Goal: Find specific page/section: Find specific page/section

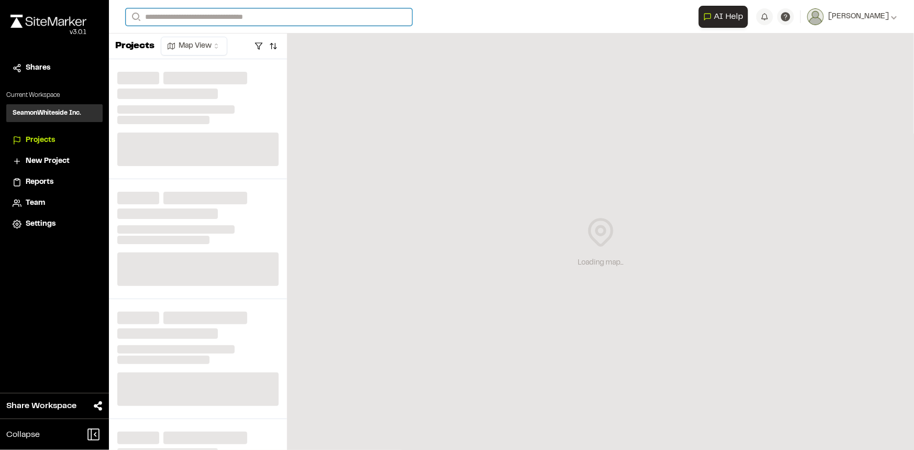
click at [377, 23] on input "Search" at bounding box center [269, 16] width 287 height 17
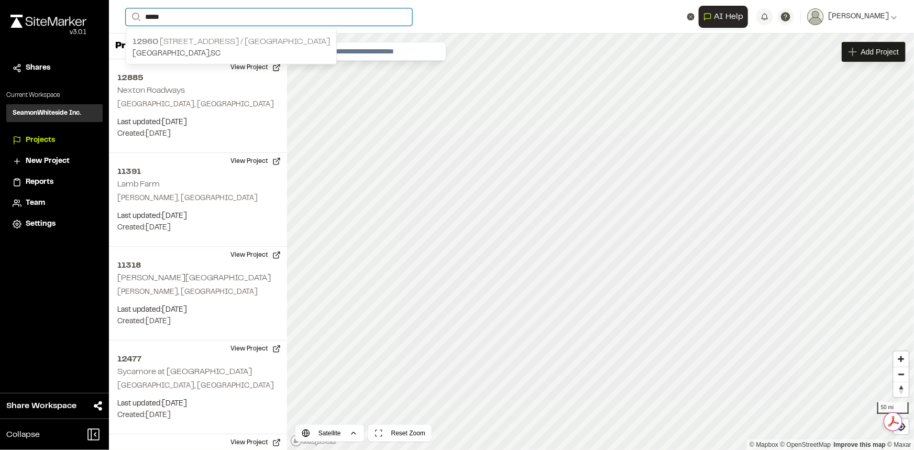
type input "*****"
click at [247, 43] on p "[STREET_ADDRESS] / [GEOGRAPHIC_DATA]" at bounding box center [232, 42] width 198 height 13
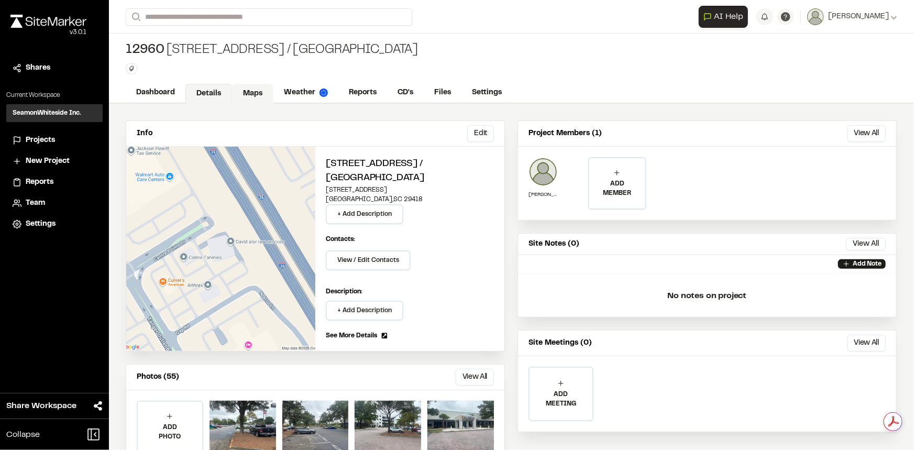
click at [249, 94] on link "Maps" at bounding box center [252, 94] width 41 height 20
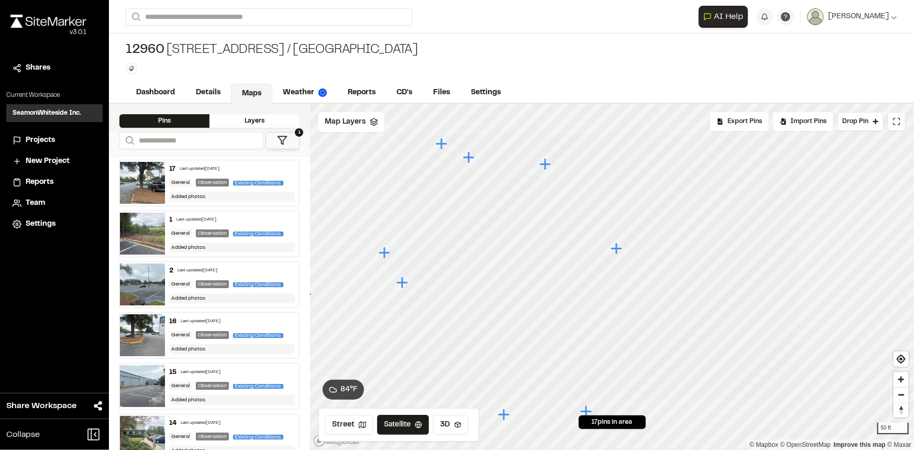
click at [471, 159] on icon "Map marker" at bounding box center [470, 158] width 14 height 14
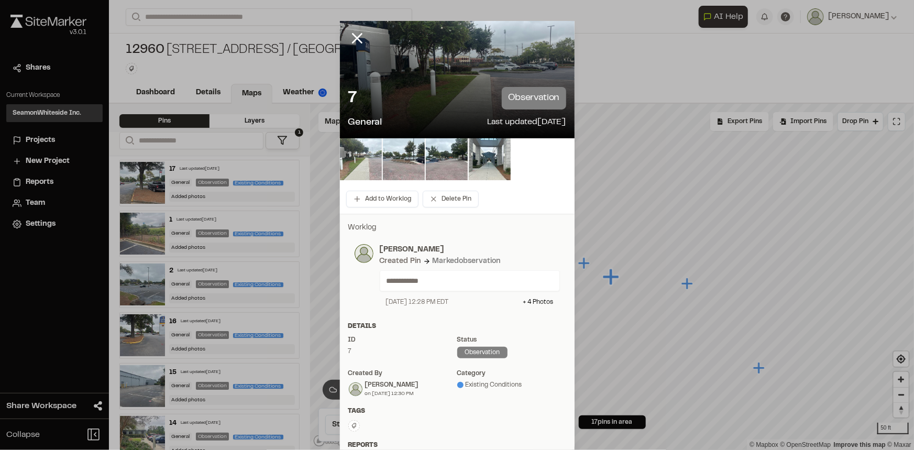
click at [369, 168] on img at bounding box center [361, 159] width 42 height 42
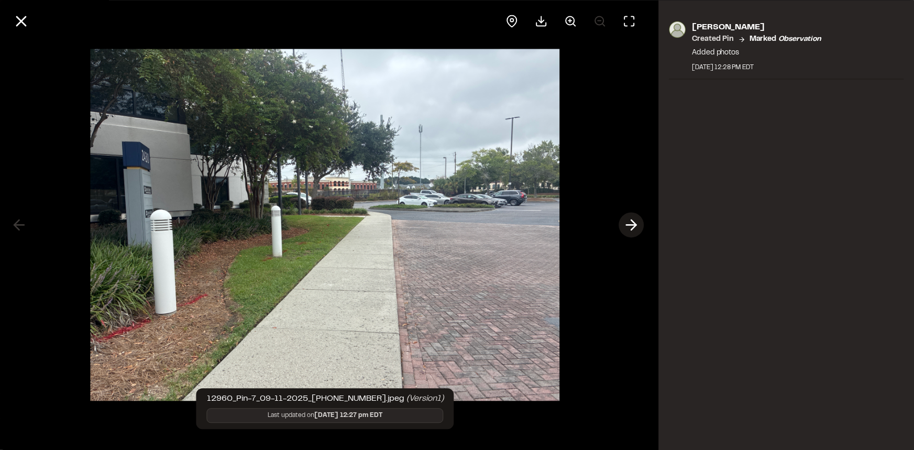
click at [631, 219] on icon at bounding box center [632, 225] width 17 height 18
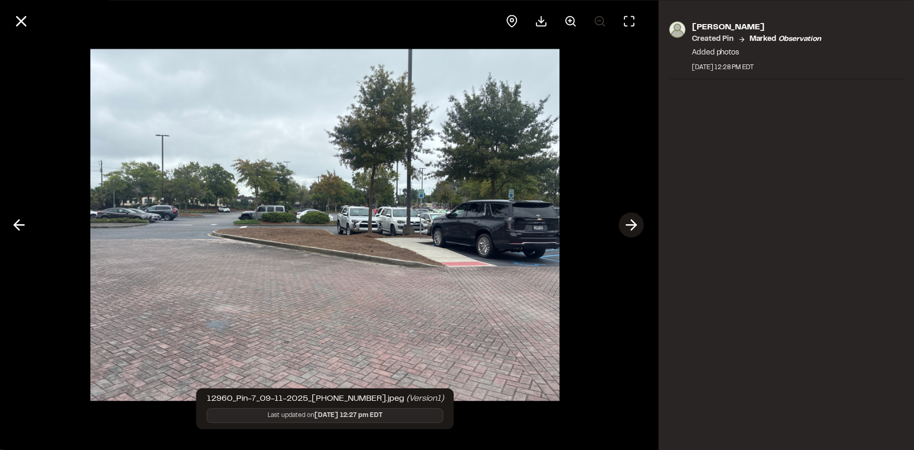
click at [631, 219] on icon at bounding box center [632, 225] width 17 height 18
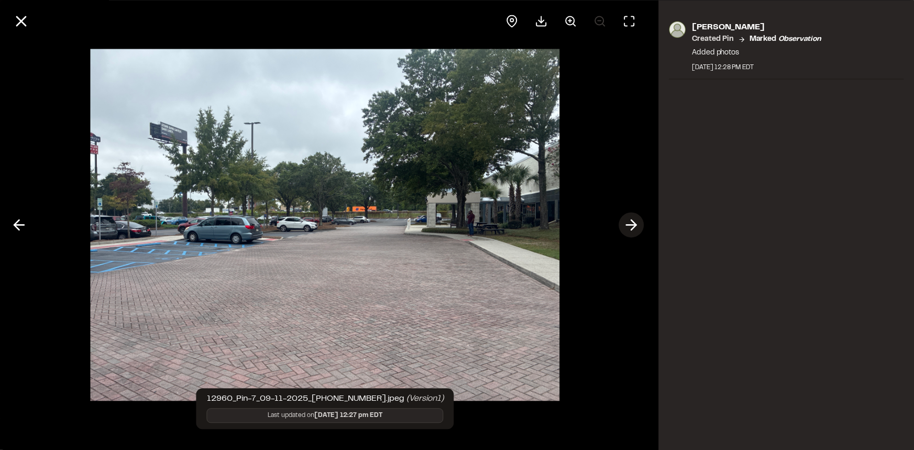
click at [631, 219] on icon at bounding box center [632, 225] width 17 height 18
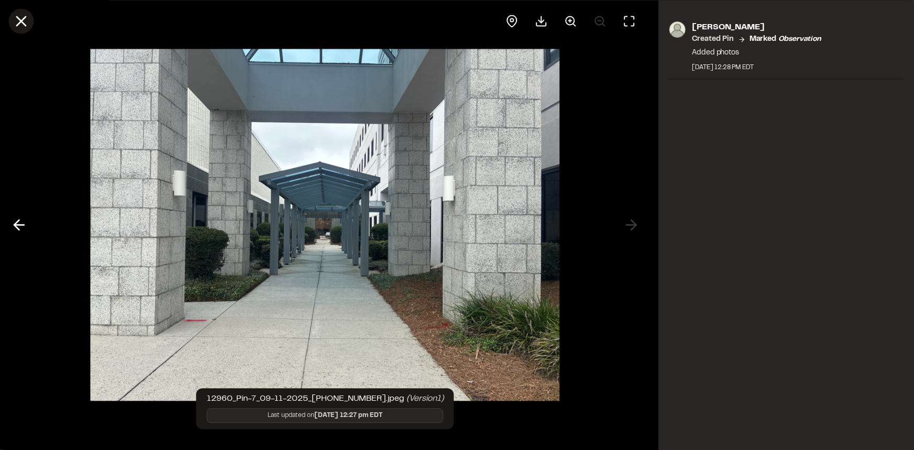
click at [18, 14] on icon at bounding box center [21, 21] width 18 height 18
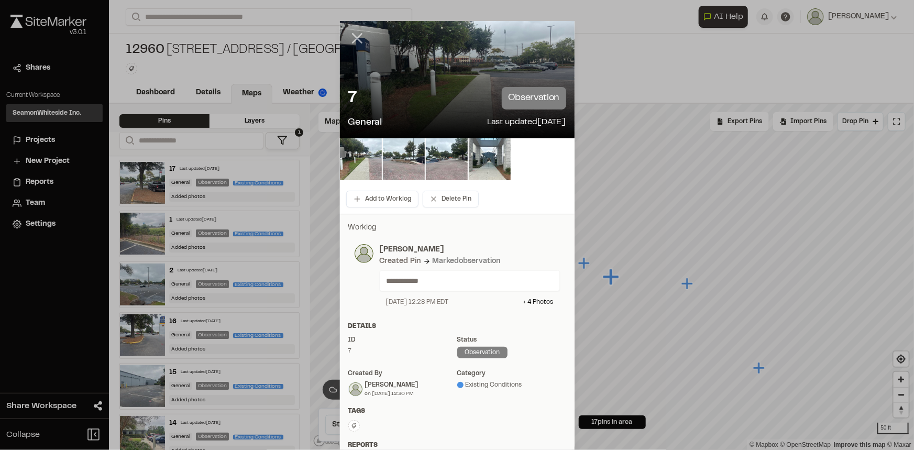
click at [353, 39] on line at bounding box center [357, 38] width 9 height 9
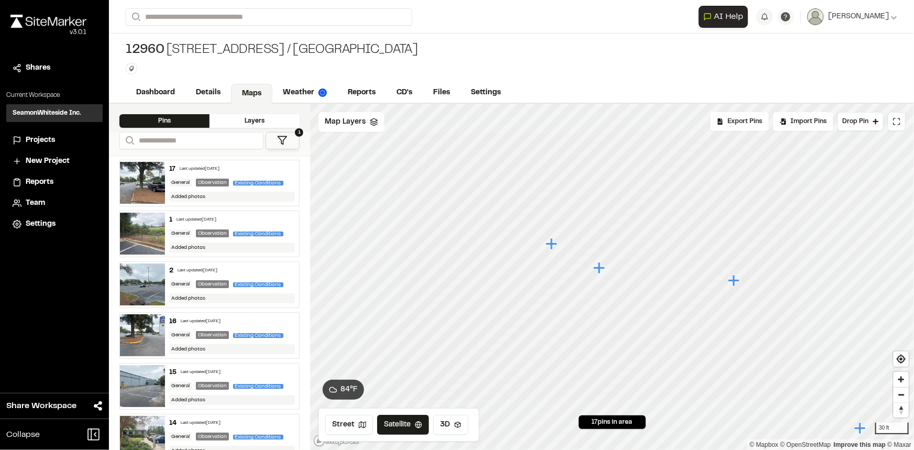
click at [551, 245] on icon "Map marker" at bounding box center [552, 244] width 12 height 12
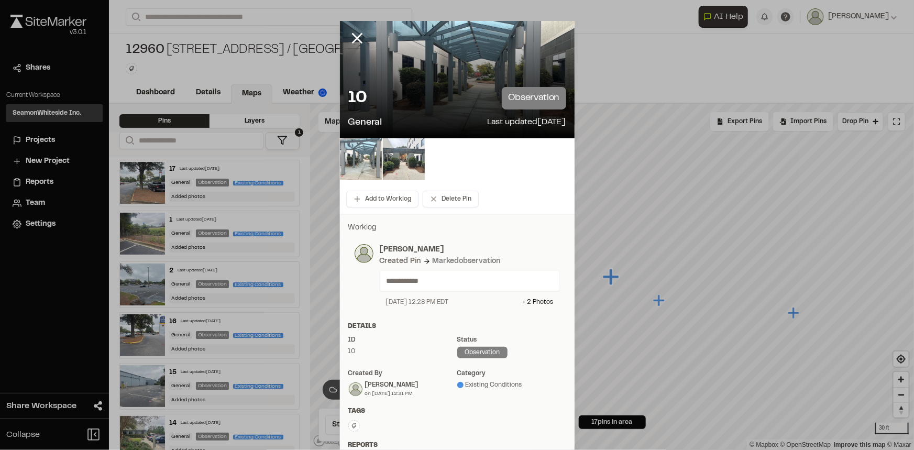
click at [357, 163] on img at bounding box center [361, 159] width 42 height 42
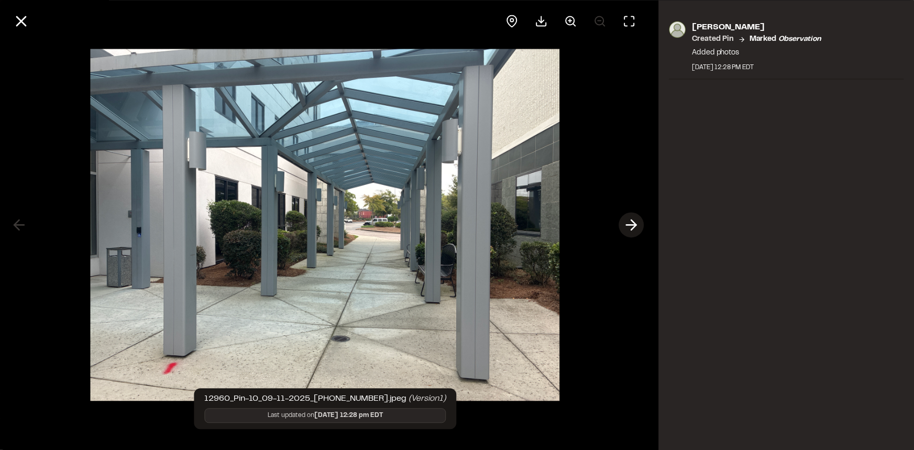
click at [634, 224] on icon at bounding box center [632, 225] width 17 height 18
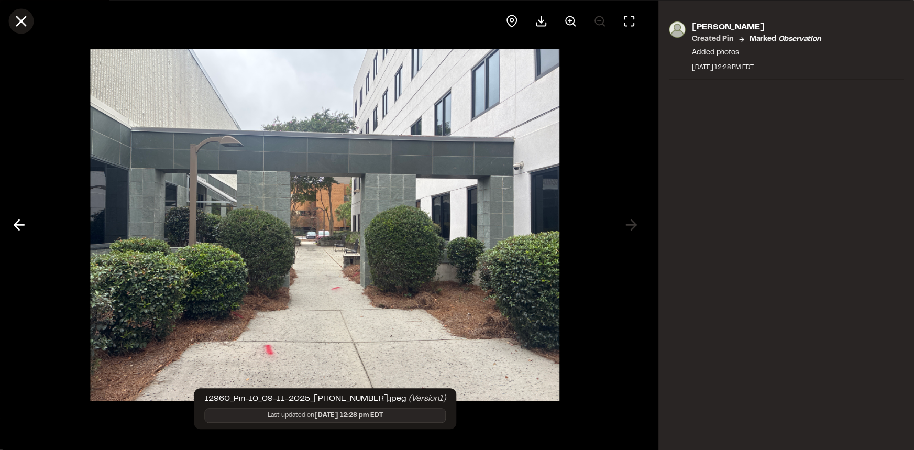
click at [21, 19] on icon at bounding box center [21, 21] width 18 height 18
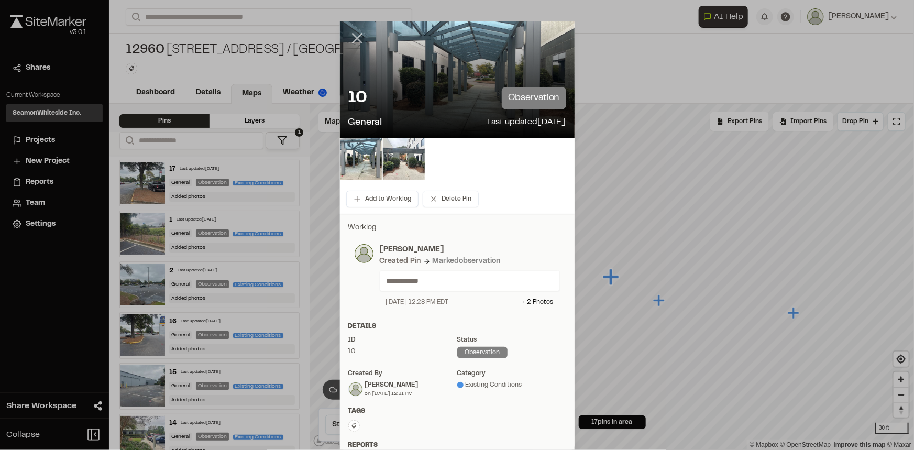
click at [356, 39] on icon at bounding box center [357, 38] width 18 height 18
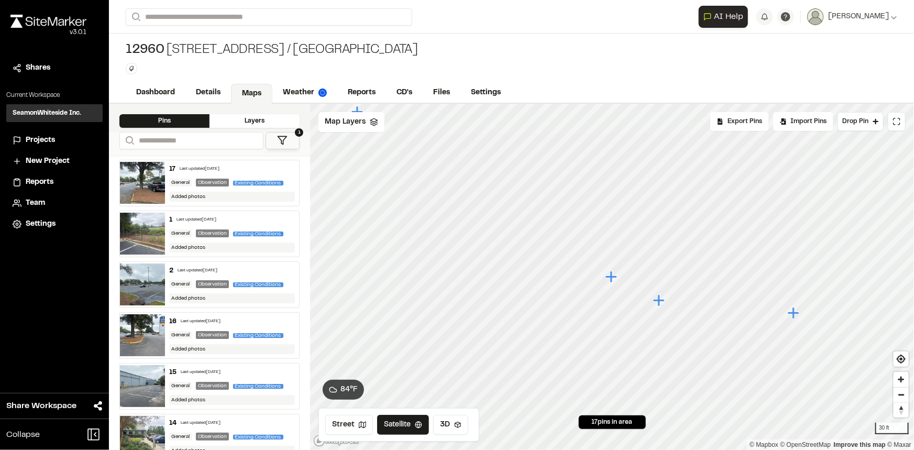
click at [797, 316] on icon "Map marker" at bounding box center [795, 314] width 14 height 14
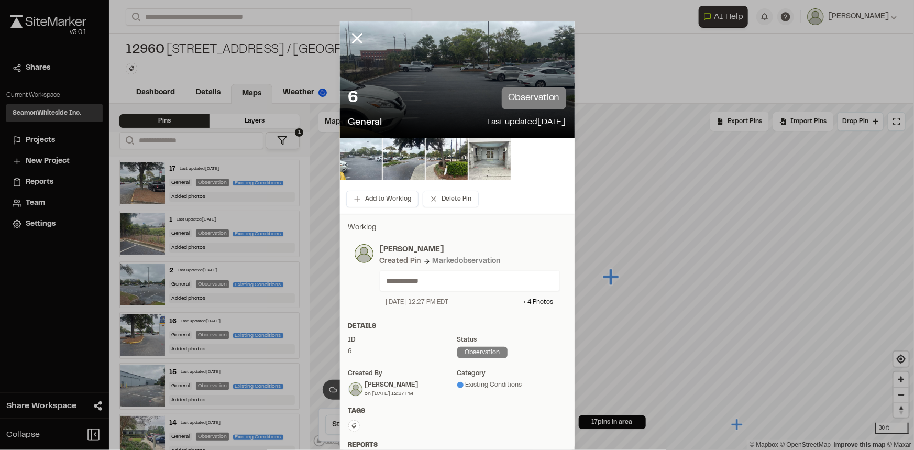
click at [361, 161] on img at bounding box center [361, 159] width 42 height 42
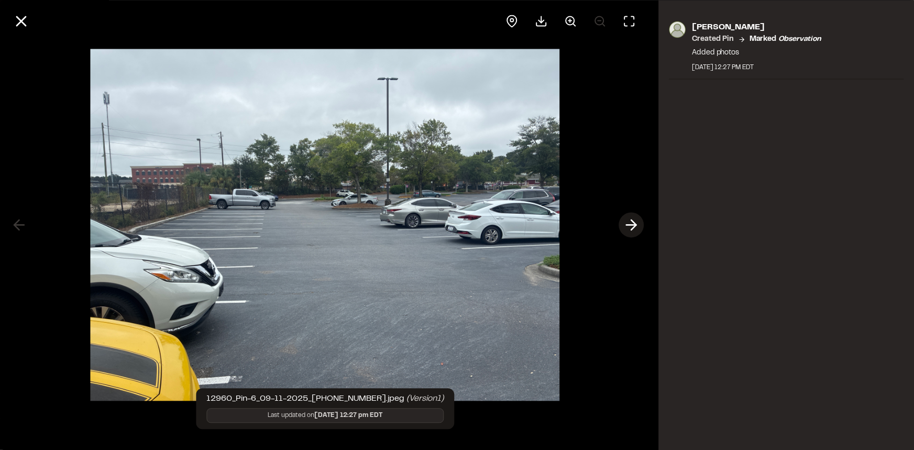
click at [633, 223] on icon at bounding box center [632, 225] width 17 height 18
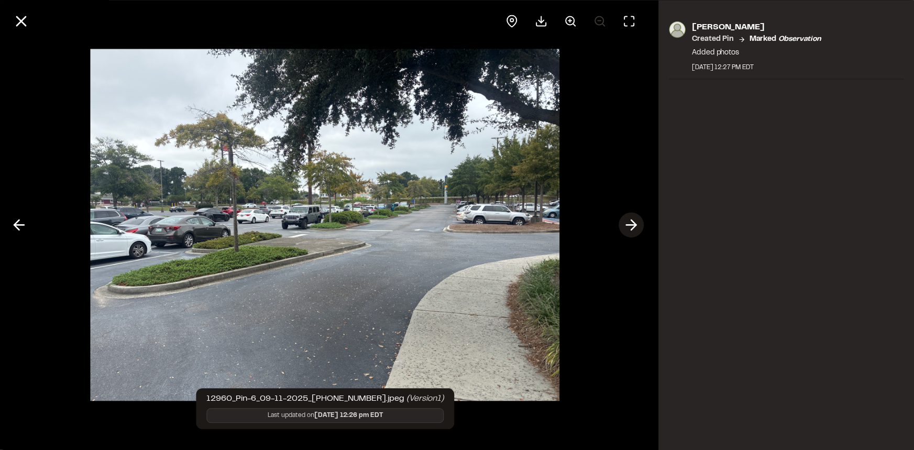
click at [633, 223] on icon at bounding box center [632, 225] width 17 height 18
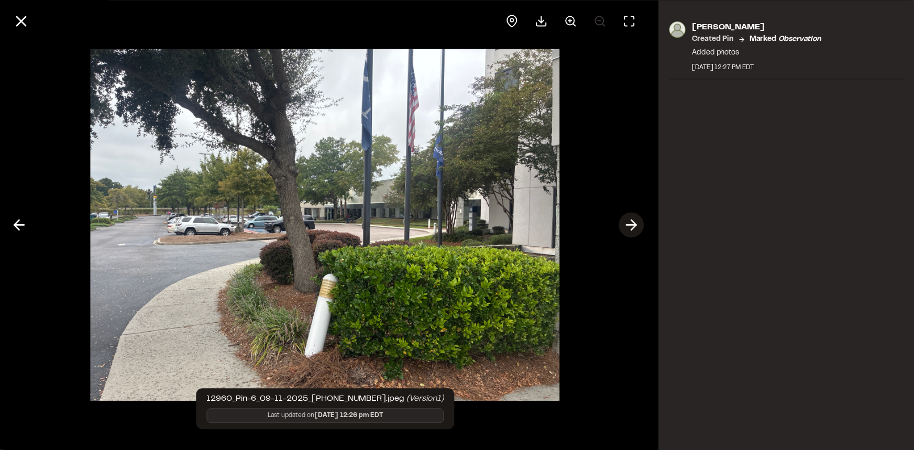
click at [633, 223] on icon at bounding box center [632, 225] width 17 height 18
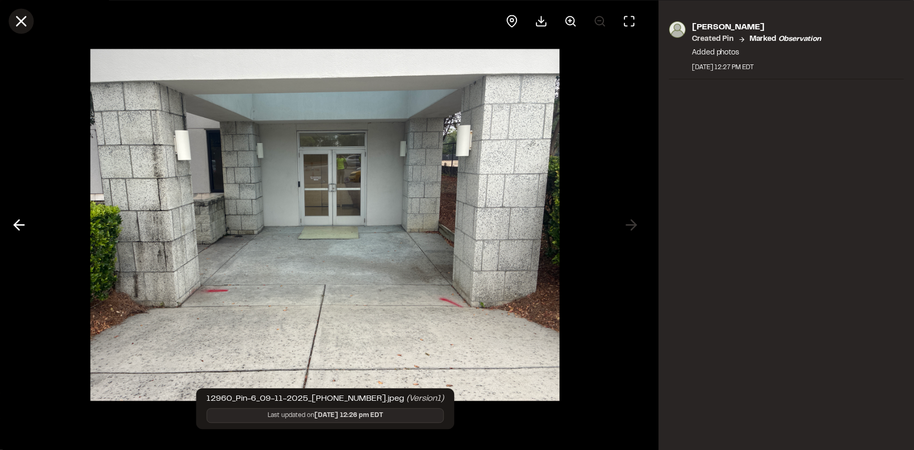
click at [19, 28] on icon at bounding box center [21, 21] width 18 height 18
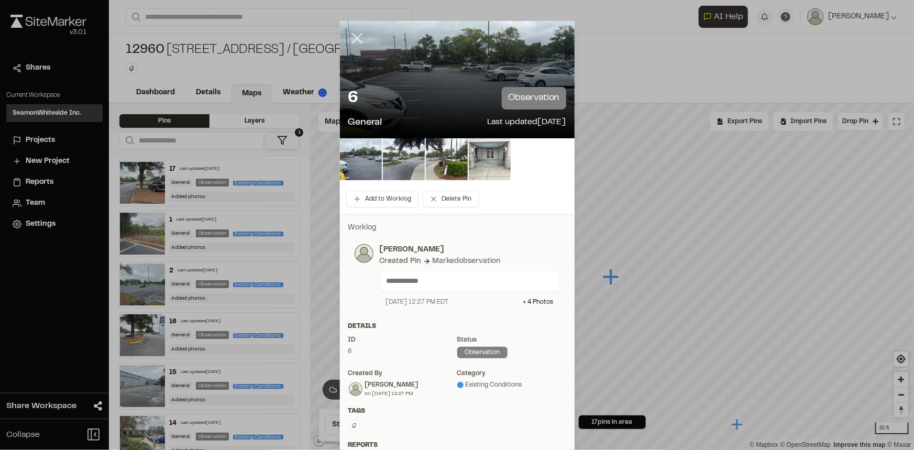
click at [353, 37] on line at bounding box center [357, 38] width 9 height 9
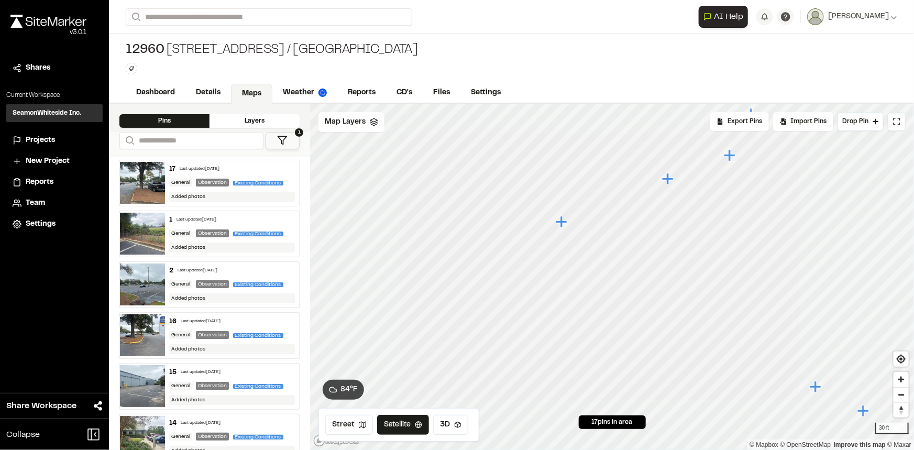
click at [566, 222] on icon "Map marker" at bounding box center [562, 222] width 12 height 12
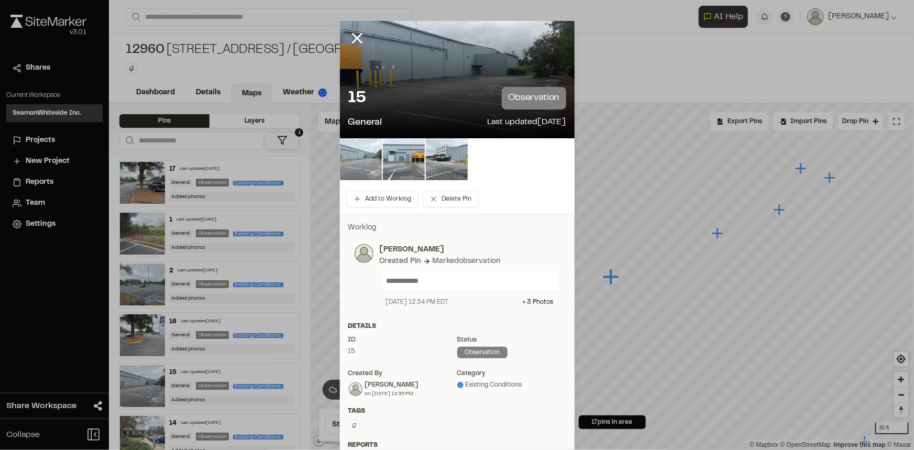
click at [370, 160] on img at bounding box center [361, 159] width 42 height 42
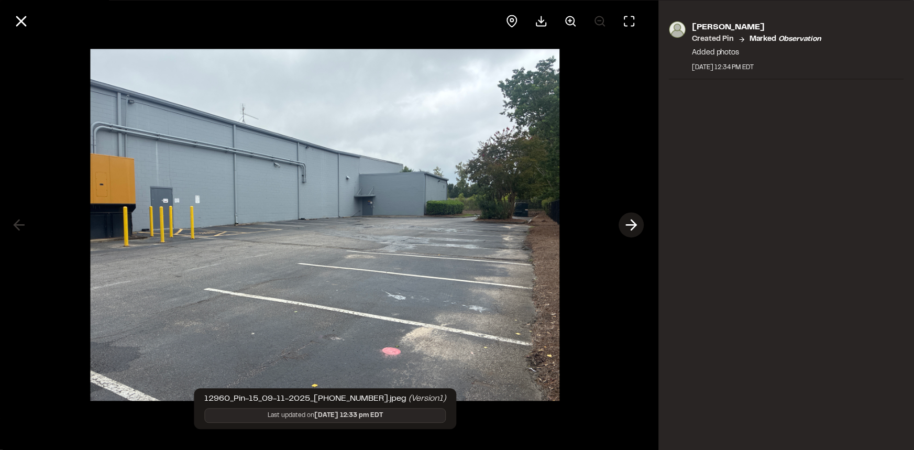
click at [635, 220] on icon at bounding box center [632, 225] width 17 height 18
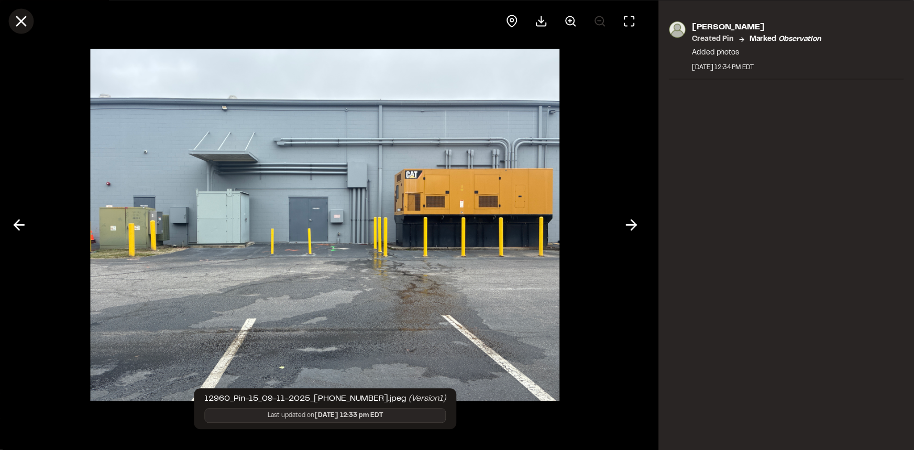
drag, startPoint x: 23, startPoint y: 17, endPoint x: 32, endPoint y: 24, distance: 11.2
click at [23, 17] on icon at bounding box center [21, 21] width 18 height 18
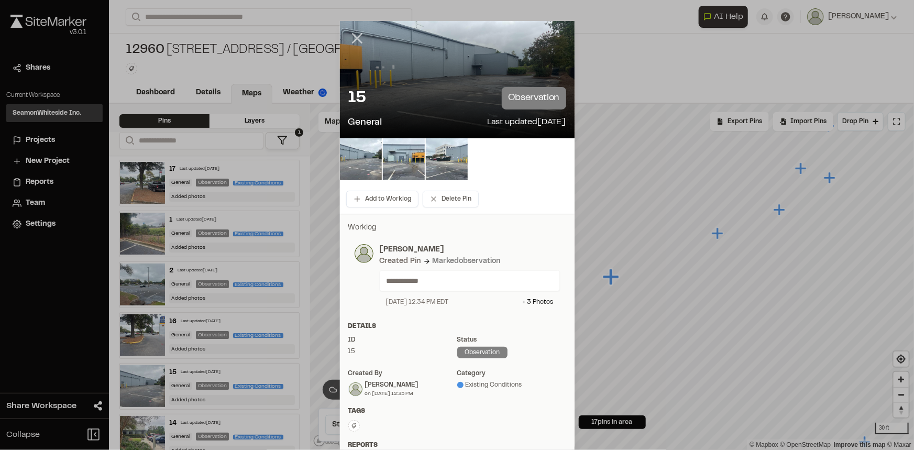
click at [357, 34] on line at bounding box center [357, 38] width 9 height 9
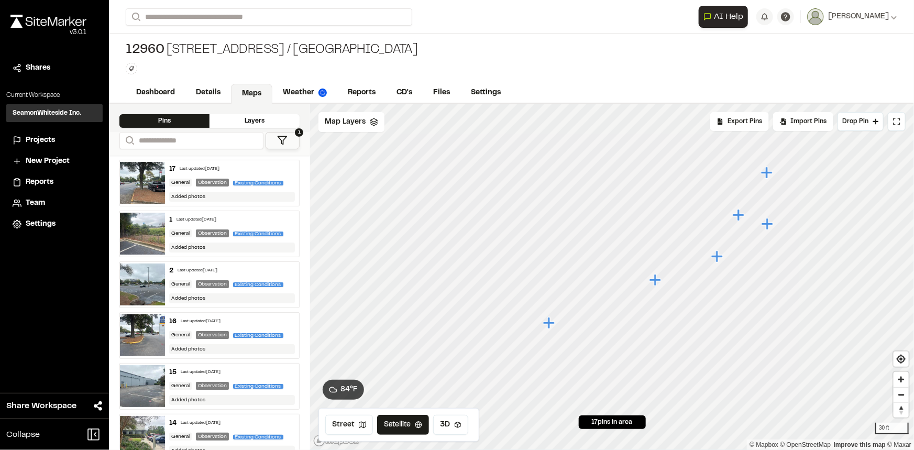
click at [552, 323] on icon "Map marker" at bounding box center [549, 323] width 12 height 12
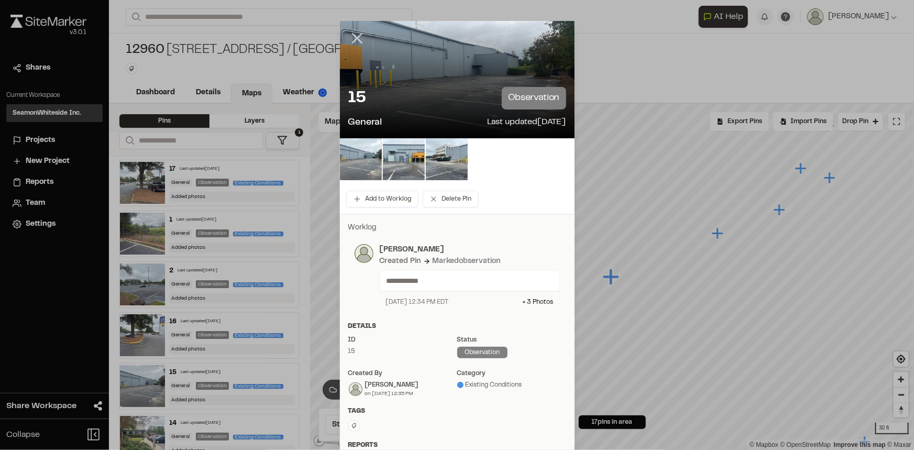
click at [353, 35] on icon at bounding box center [357, 38] width 18 height 18
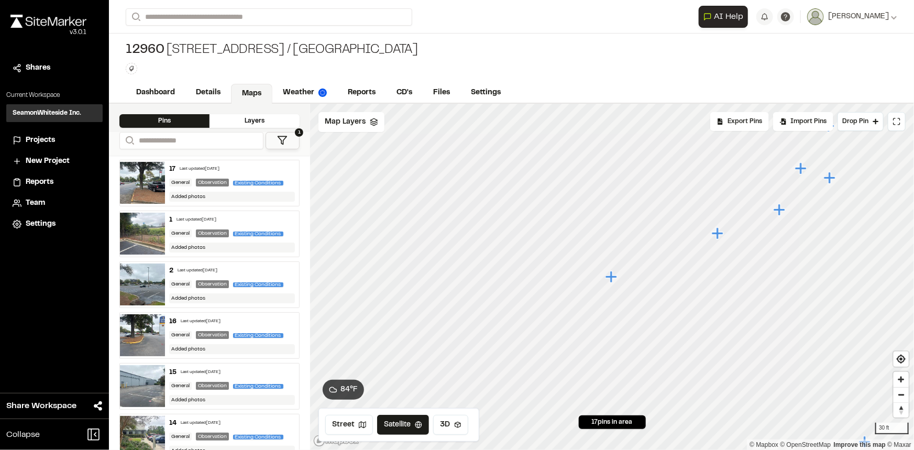
click at [721, 237] on icon "Map marker" at bounding box center [719, 234] width 14 height 14
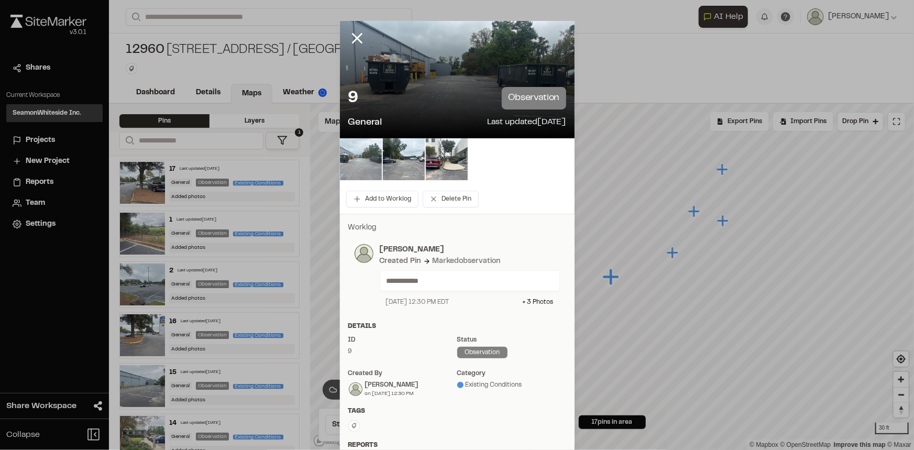
click at [359, 152] on img at bounding box center [361, 159] width 42 height 42
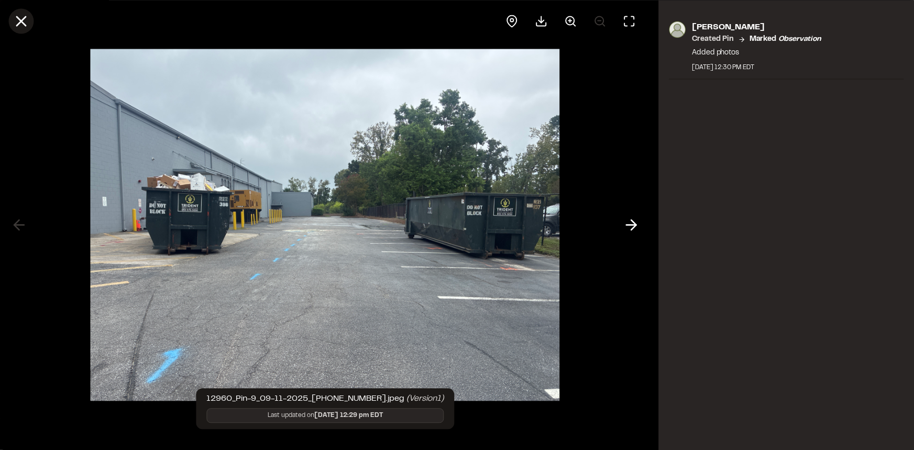
click at [19, 19] on line at bounding box center [21, 21] width 9 height 9
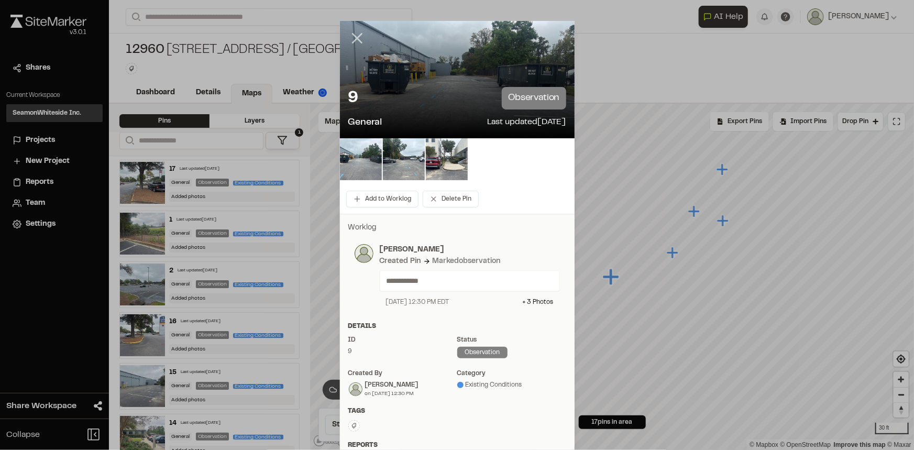
click at [348, 36] on icon at bounding box center [357, 38] width 18 height 18
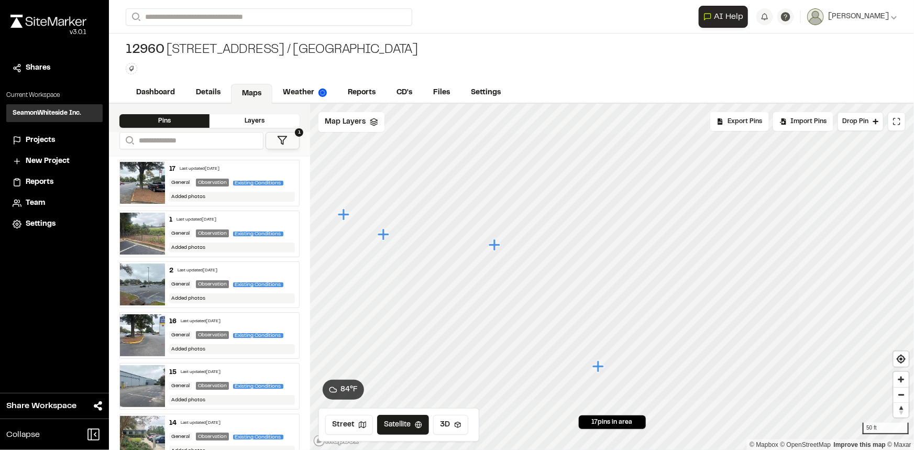
click at [493, 245] on icon "Map marker" at bounding box center [495, 245] width 12 height 12
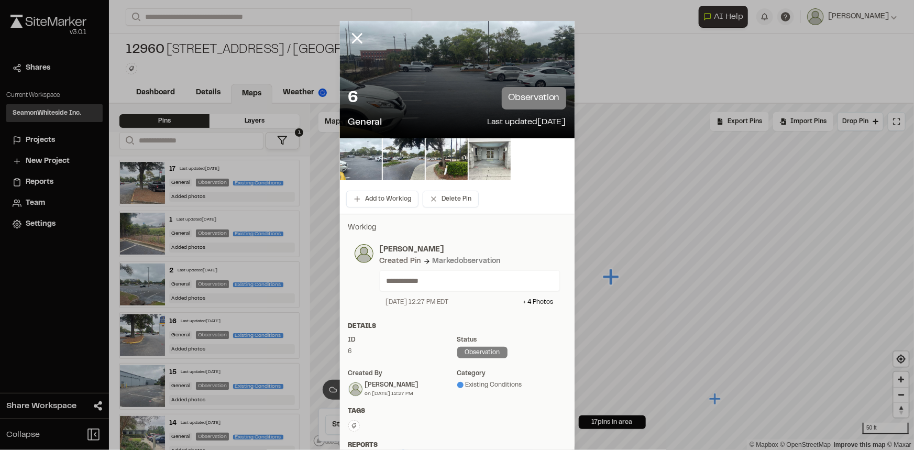
click at [357, 156] on img at bounding box center [361, 159] width 42 height 42
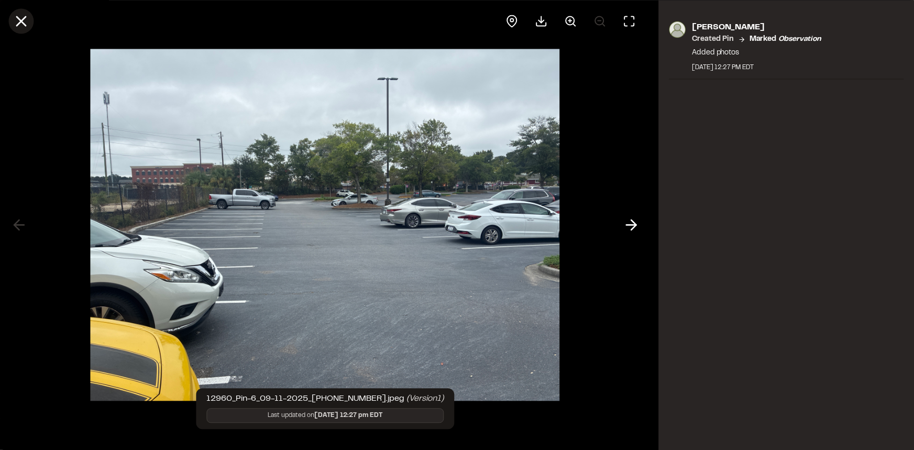
click at [13, 19] on icon at bounding box center [21, 21] width 18 height 18
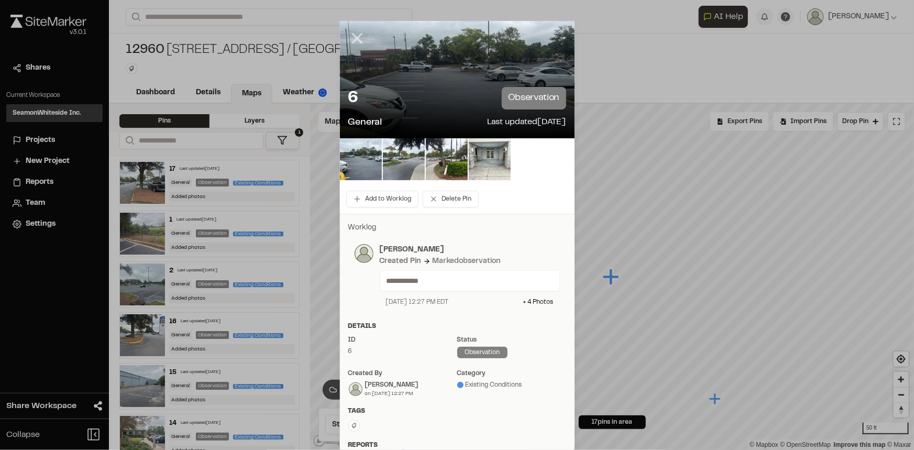
click at [348, 35] on icon at bounding box center [357, 38] width 18 height 18
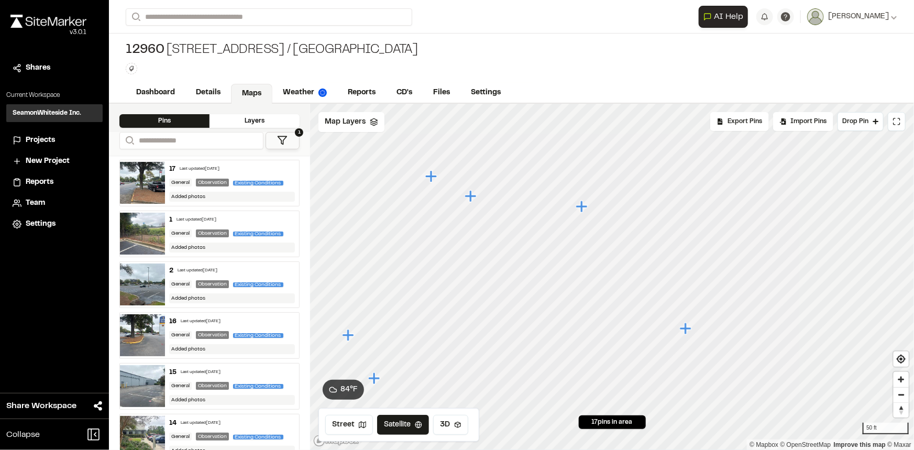
click at [516, 79] on div "**********" at bounding box center [511, 225] width 805 height 450
click at [499, 231] on icon "Map marker" at bounding box center [500, 227] width 12 height 12
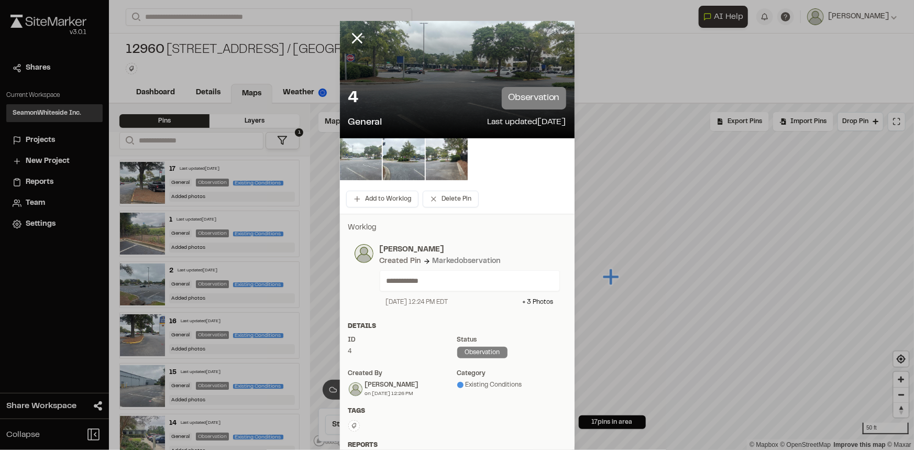
click at [357, 162] on img at bounding box center [361, 159] width 42 height 42
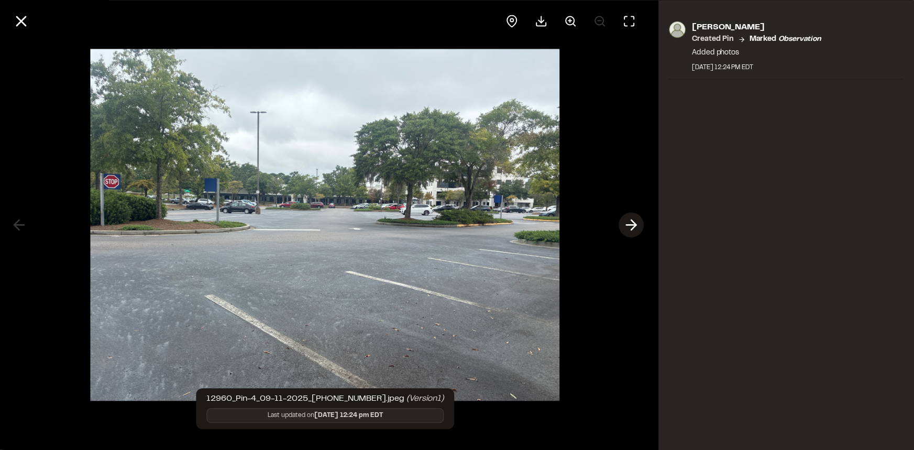
click at [632, 220] on polyline at bounding box center [634, 225] width 5 height 10
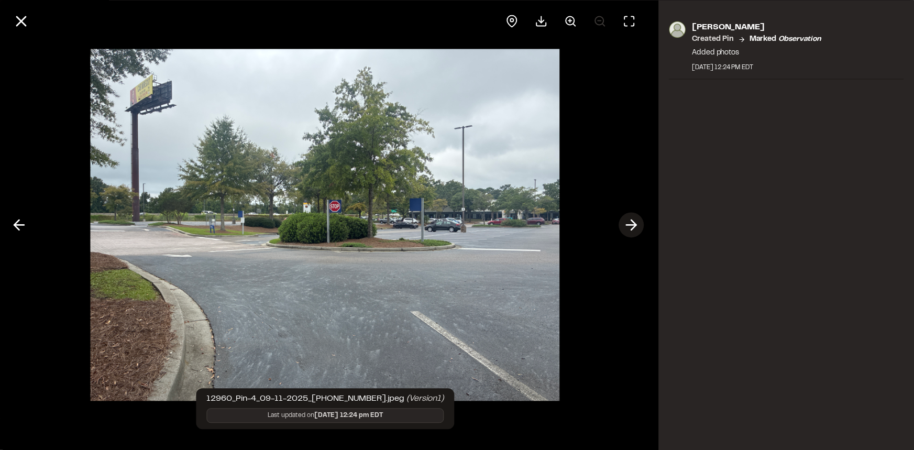
click at [632, 220] on polyline at bounding box center [634, 225] width 5 height 10
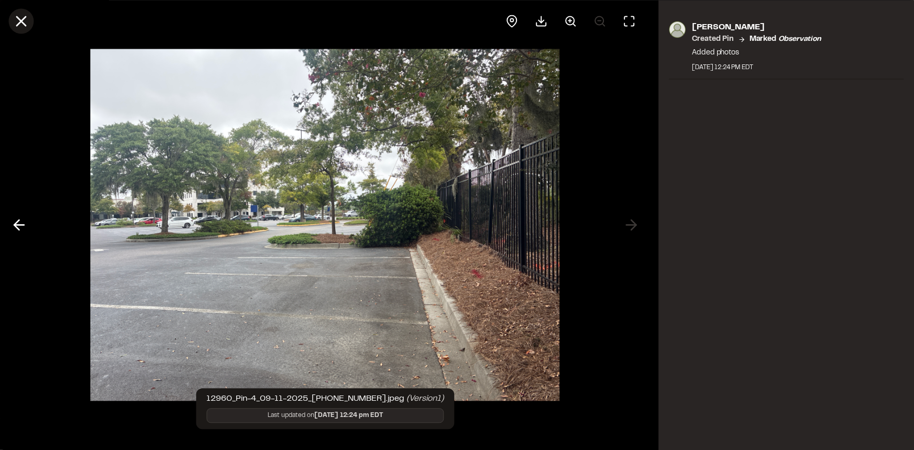
click at [25, 23] on icon at bounding box center [21, 21] width 18 height 18
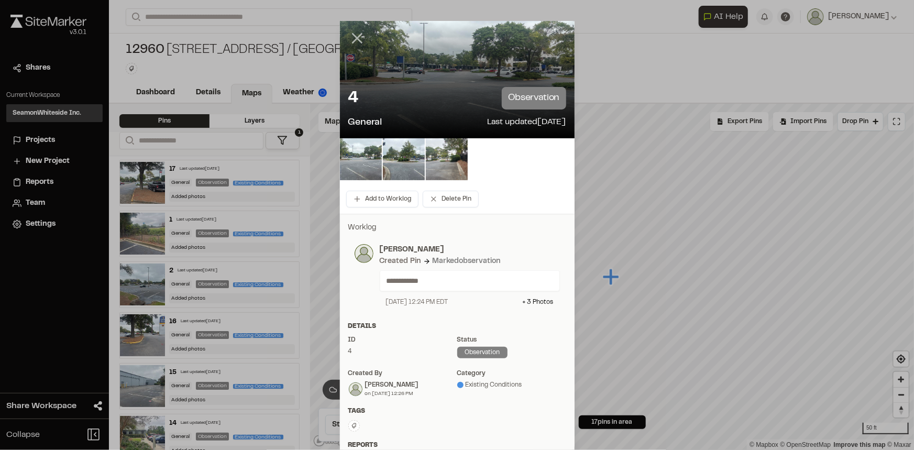
click at [356, 40] on line at bounding box center [357, 38] width 9 height 9
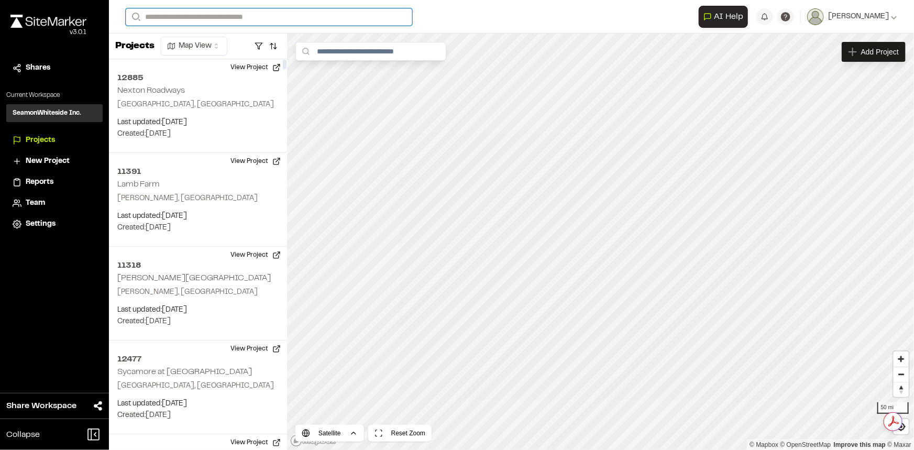
click at [227, 16] on input "Search" at bounding box center [269, 16] width 287 height 17
type input "*****"
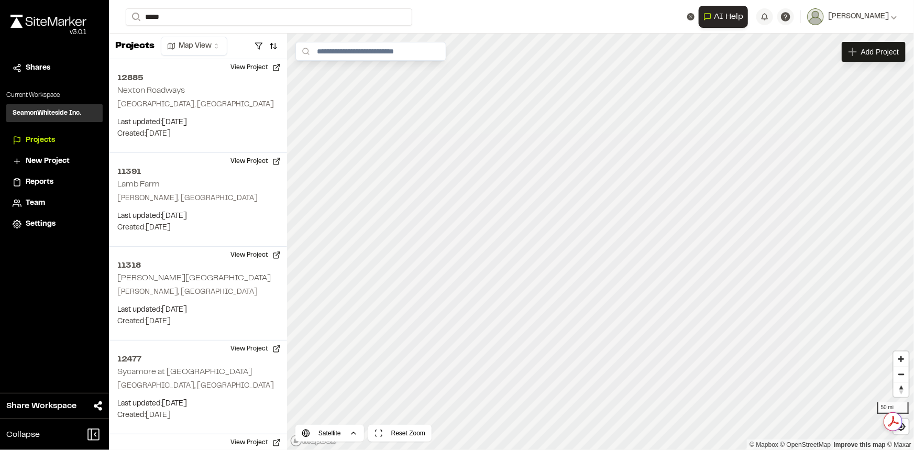
click at [227, 48] on p "Charleston , SC" at bounding box center [210, 54] width 154 height 12
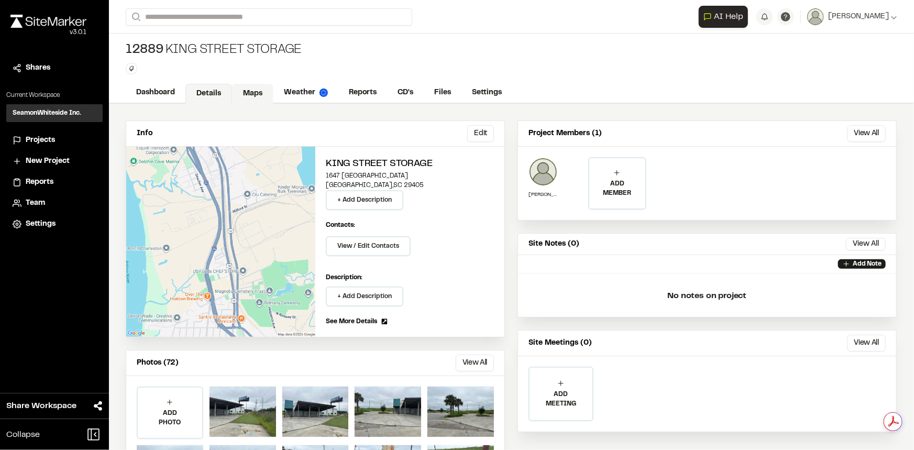
click at [245, 88] on link "Maps" at bounding box center [252, 94] width 41 height 20
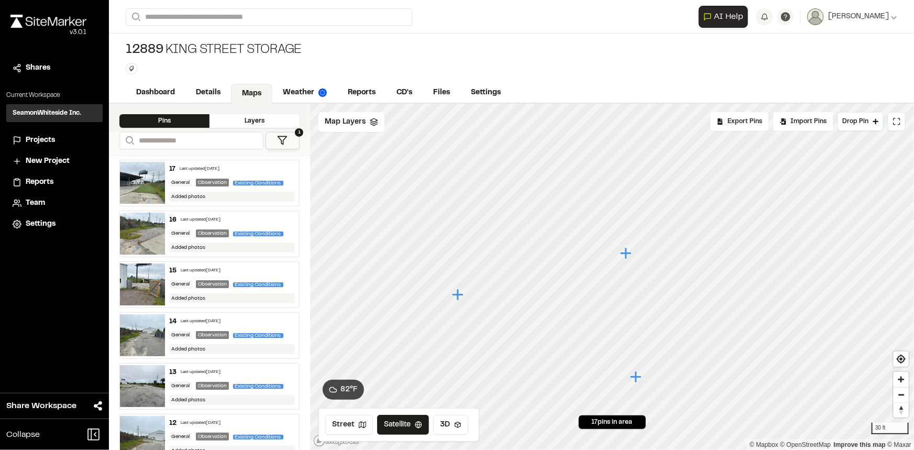
click at [629, 251] on icon "Map marker" at bounding box center [626, 253] width 12 height 12
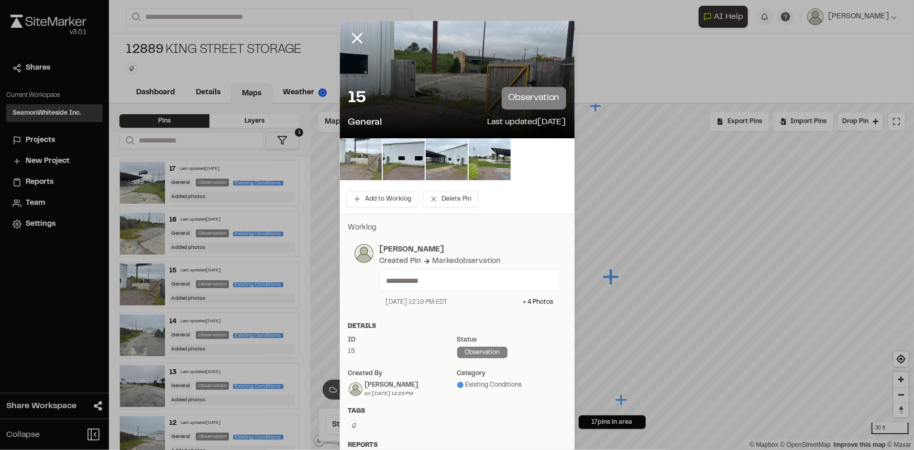
click at [370, 161] on img at bounding box center [361, 159] width 42 height 42
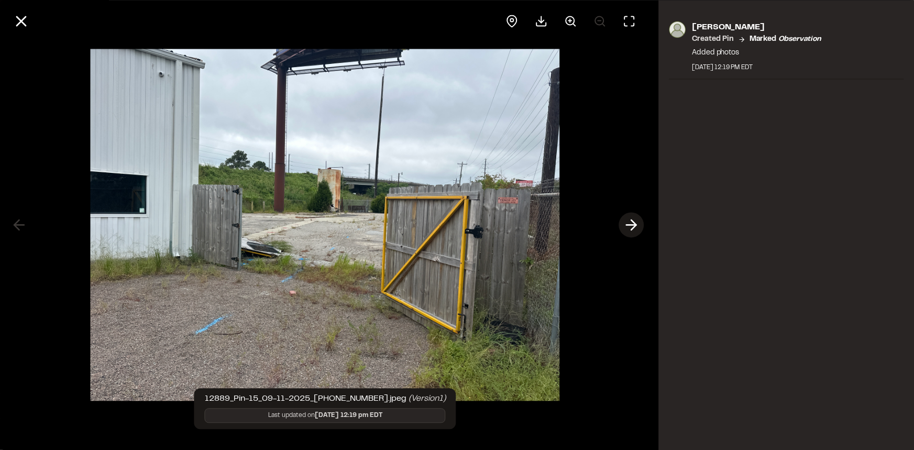
click at [638, 225] on icon at bounding box center [632, 225] width 17 height 18
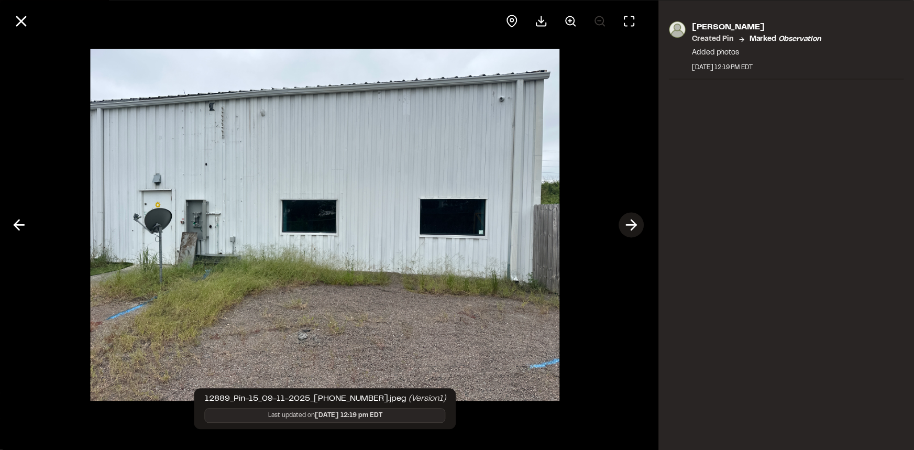
click at [634, 222] on polyline at bounding box center [634, 225] width 5 height 10
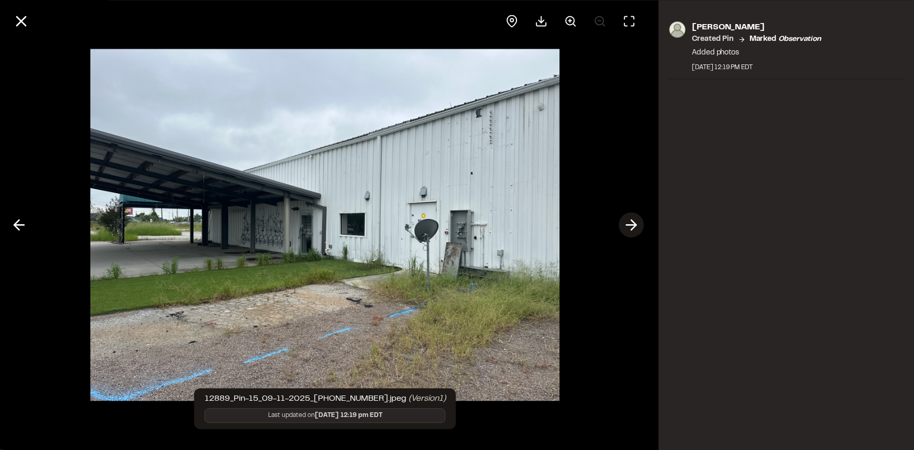
click at [634, 222] on polyline at bounding box center [634, 225] width 5 height 10
